Goal: Task Accomplishment & Management: Manage account settings

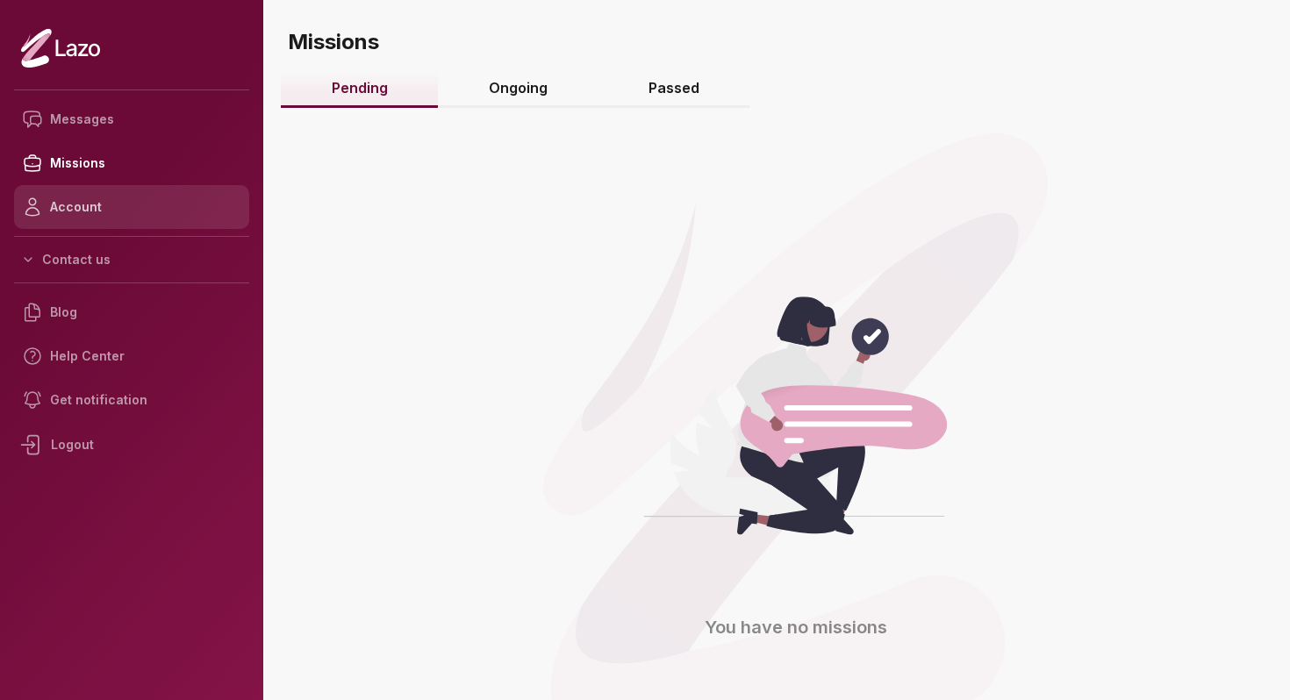
click at [123, 220] on link "Account" at bounding box center [131, 207] width 235 height 44
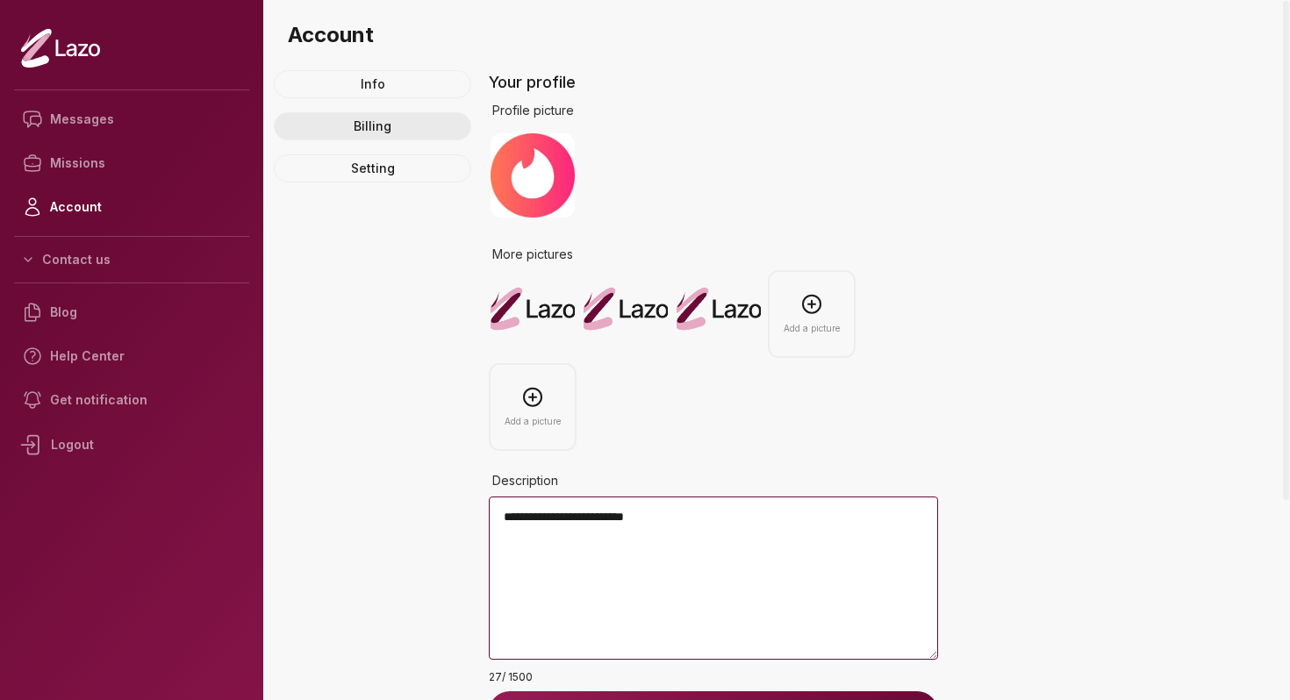
click at [358, 124] on link "Billing" at bounding box center [372, 126] width 197 height 28
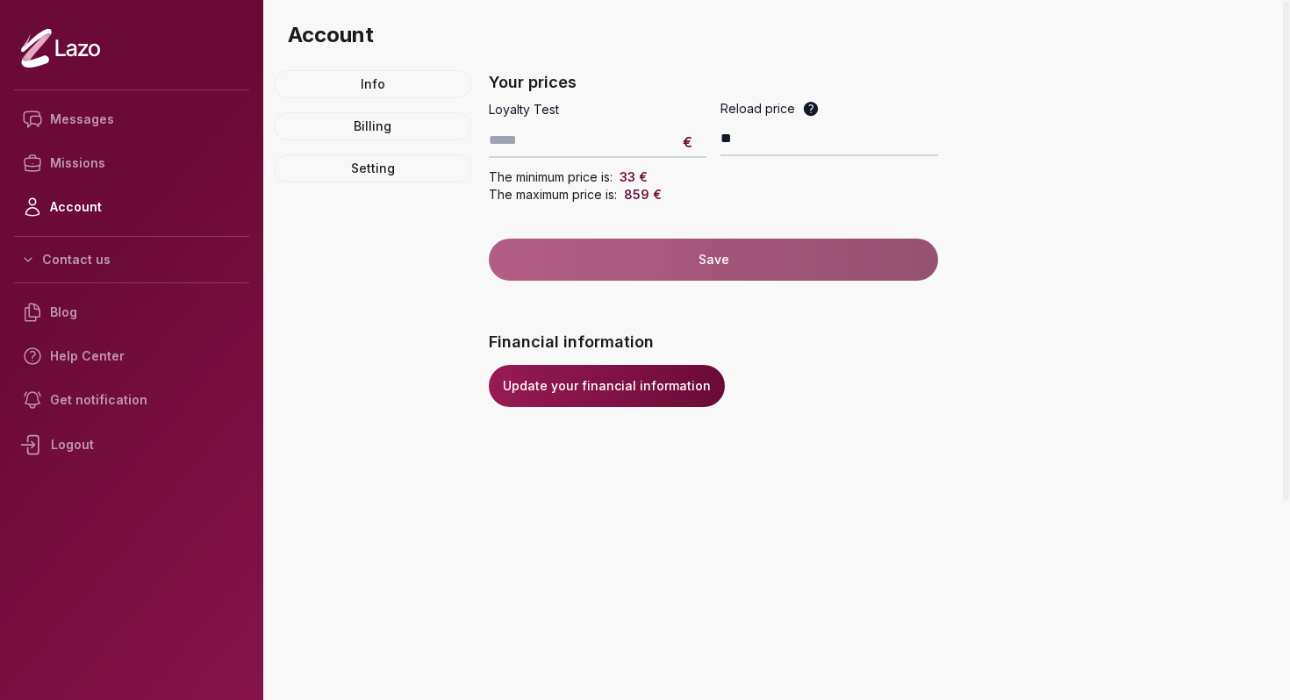
click at [635, 401] on link "Update your financial information" at bounding box center [607, 386] width 236 height 42
click at [160, 150] on link "Missions" at bounding box center [131, 163] width 235 height 44
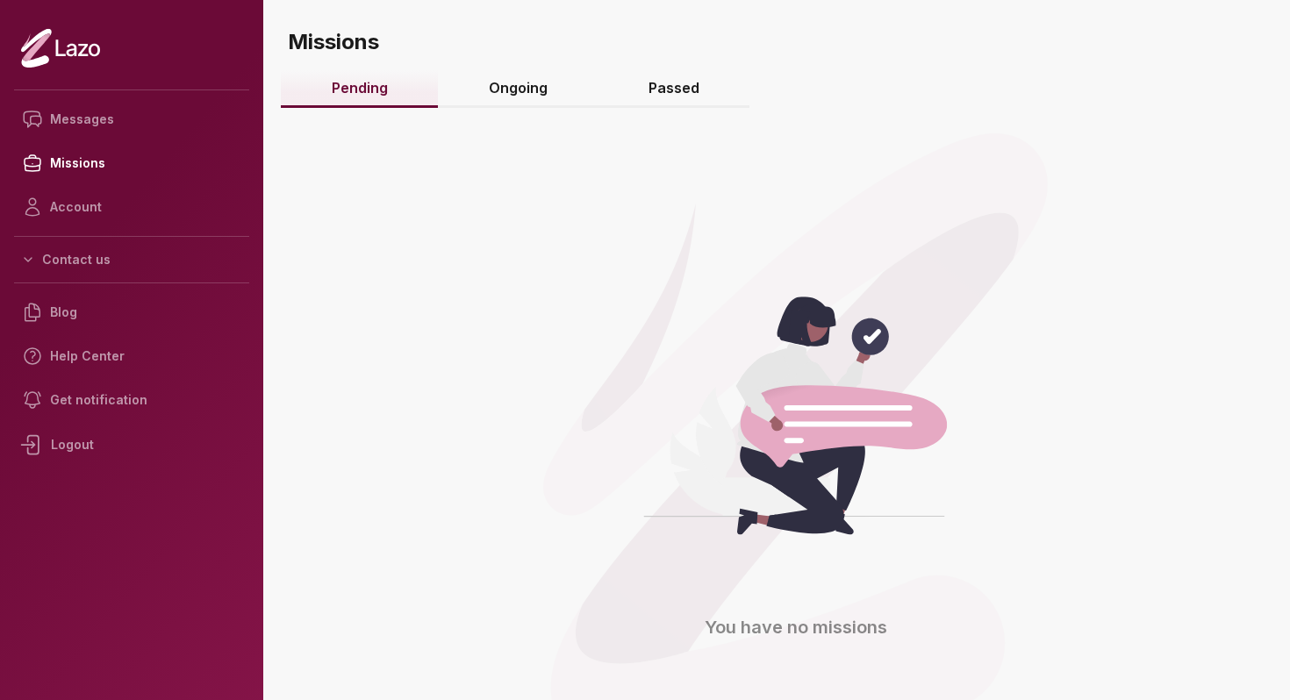
click at [517, 87] on link "Ongoing" at bounding box center [518, 89] width 160 height 38
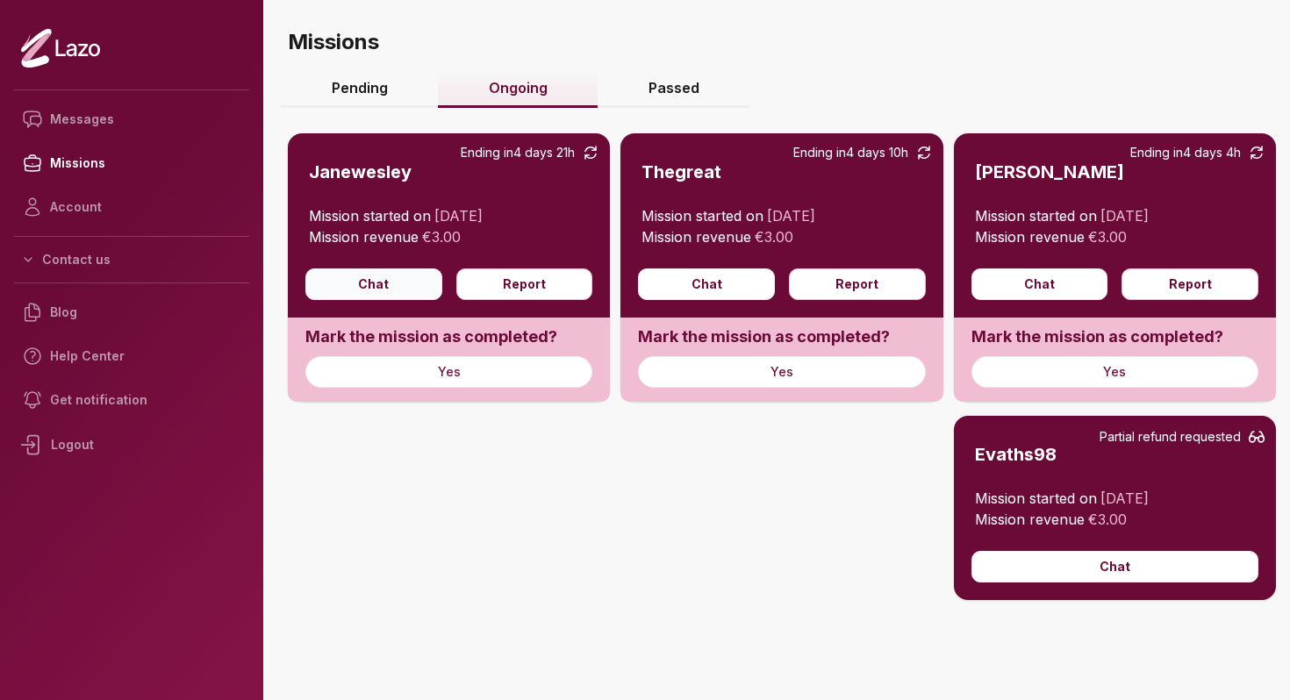
click at [379, 285] on button "Chat" at bounding box center [373, 285] width 137 height 32
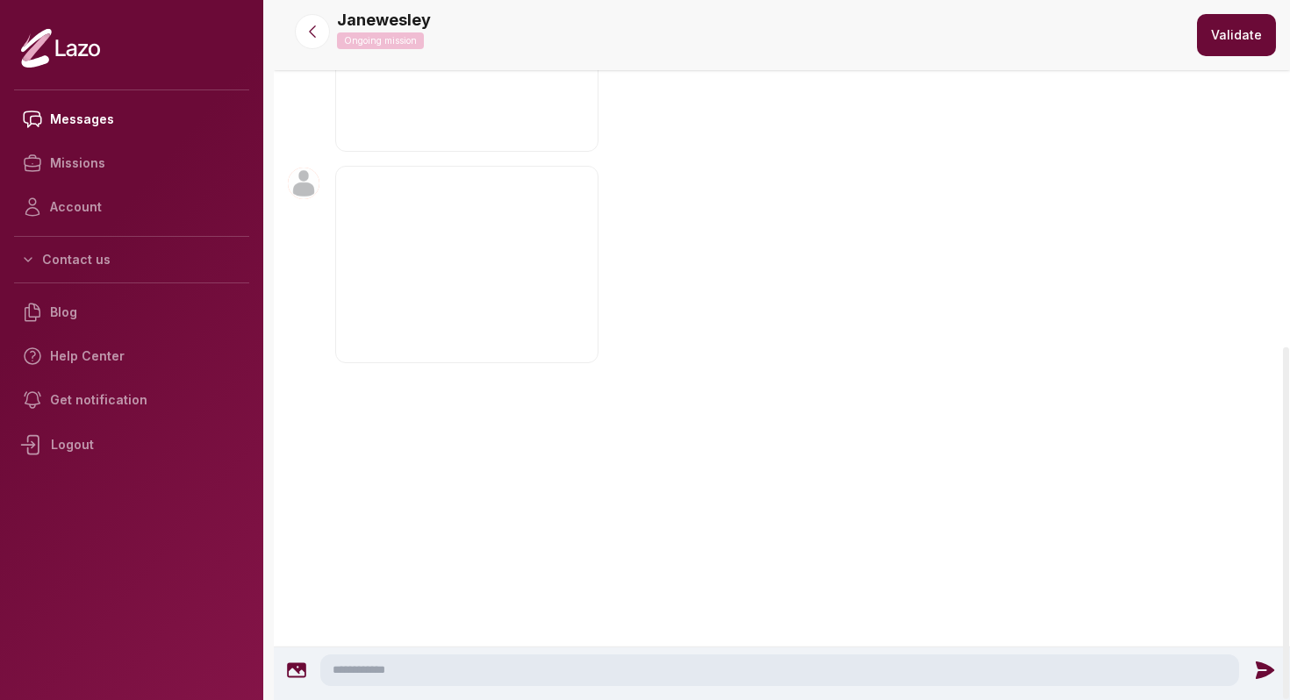
scroll to position [1298, 0]
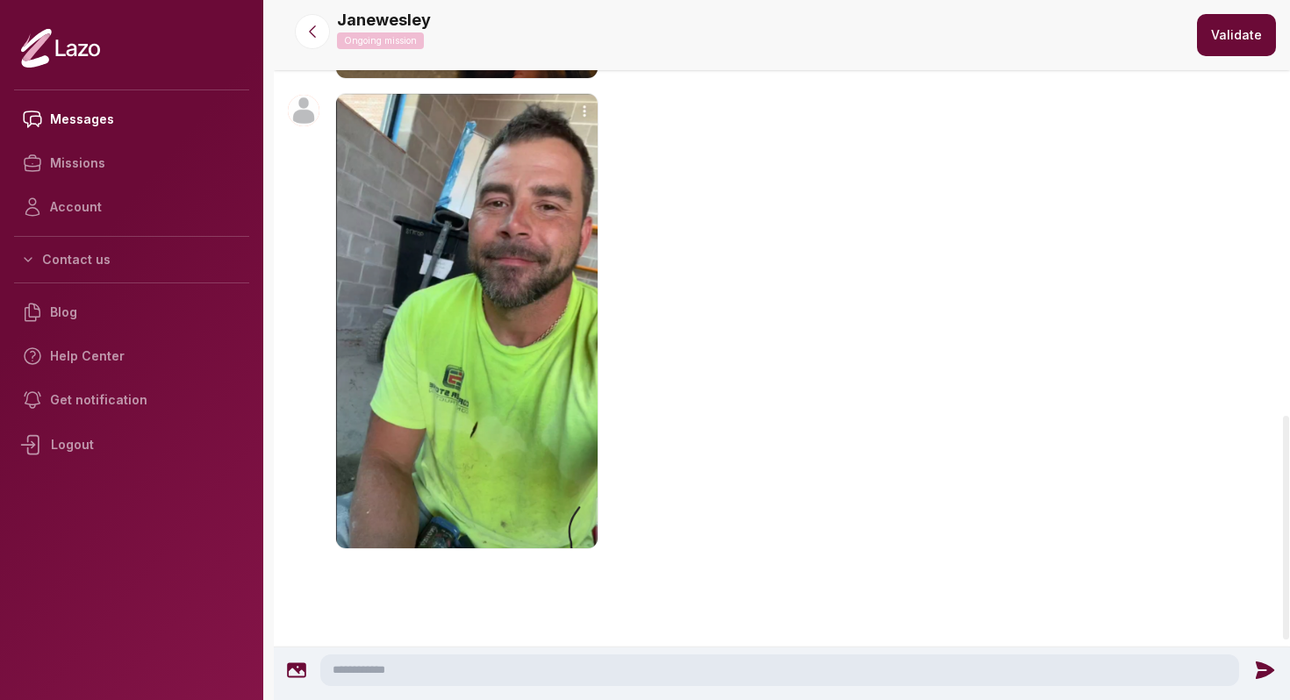
click at [672, 100] on div "Janewesley 1:48 PM" at bounding box center [782, 324] width 1016 height 470
